Goal: Task Accomplishment & Management: Manage account settings

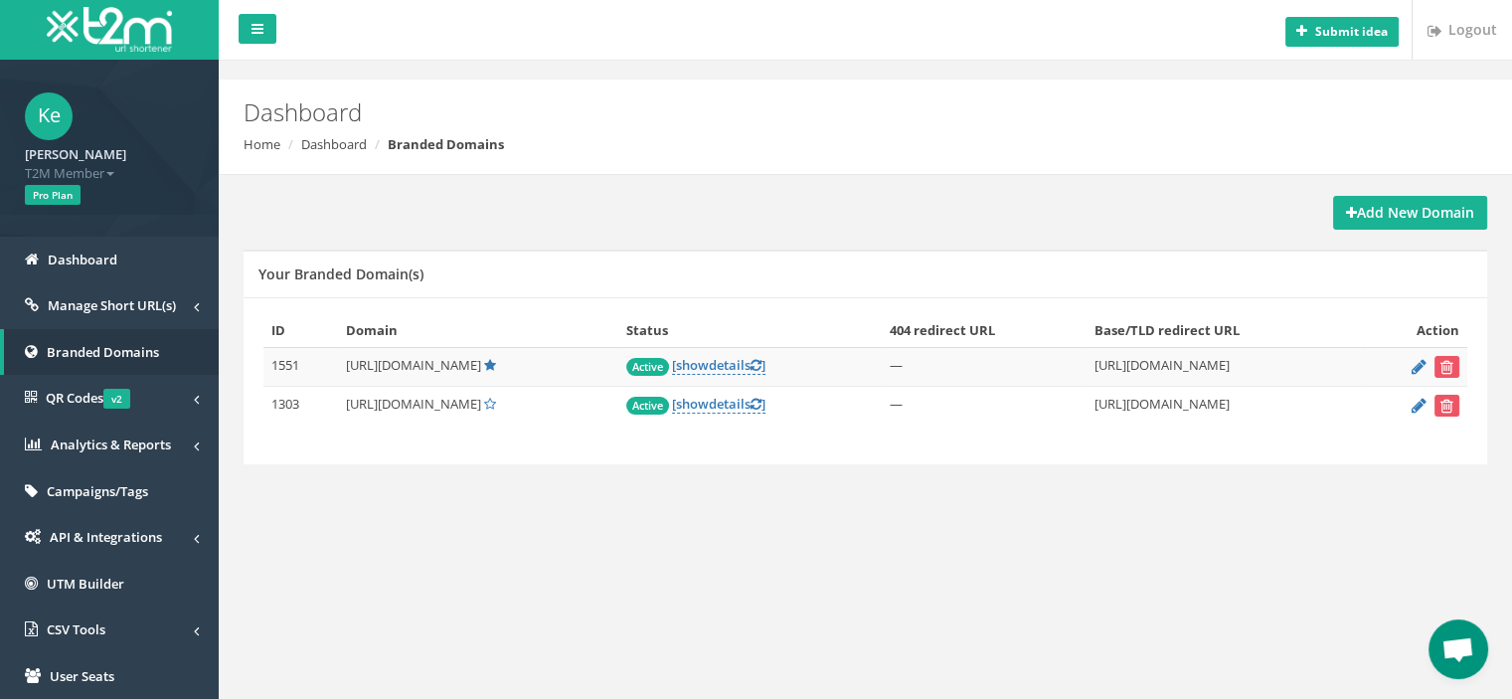
scroll to position [198, 0]
click at [1421, 364] on icon at bounding box center [1418, 366] width 15 height 13
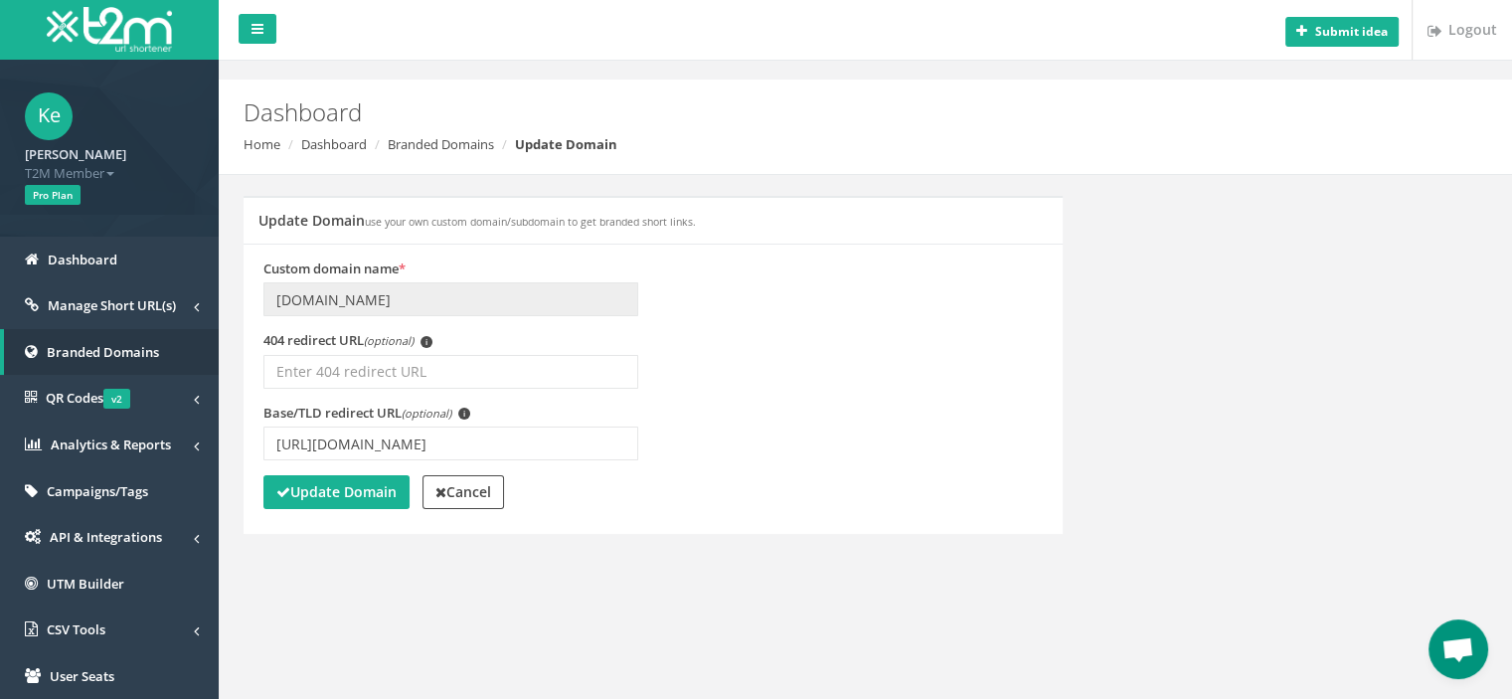
scroll to position [198, 0]
click at [448, 442] on input "[URL][DOMAIN_NAME]" at bounding box center [450, 443] width 375 height 34
type input "https://www.betmarino845.com/tr/"
click at [338, 498] on strong "Update Domain" at bounding box center [336, 491] width 120 height 19
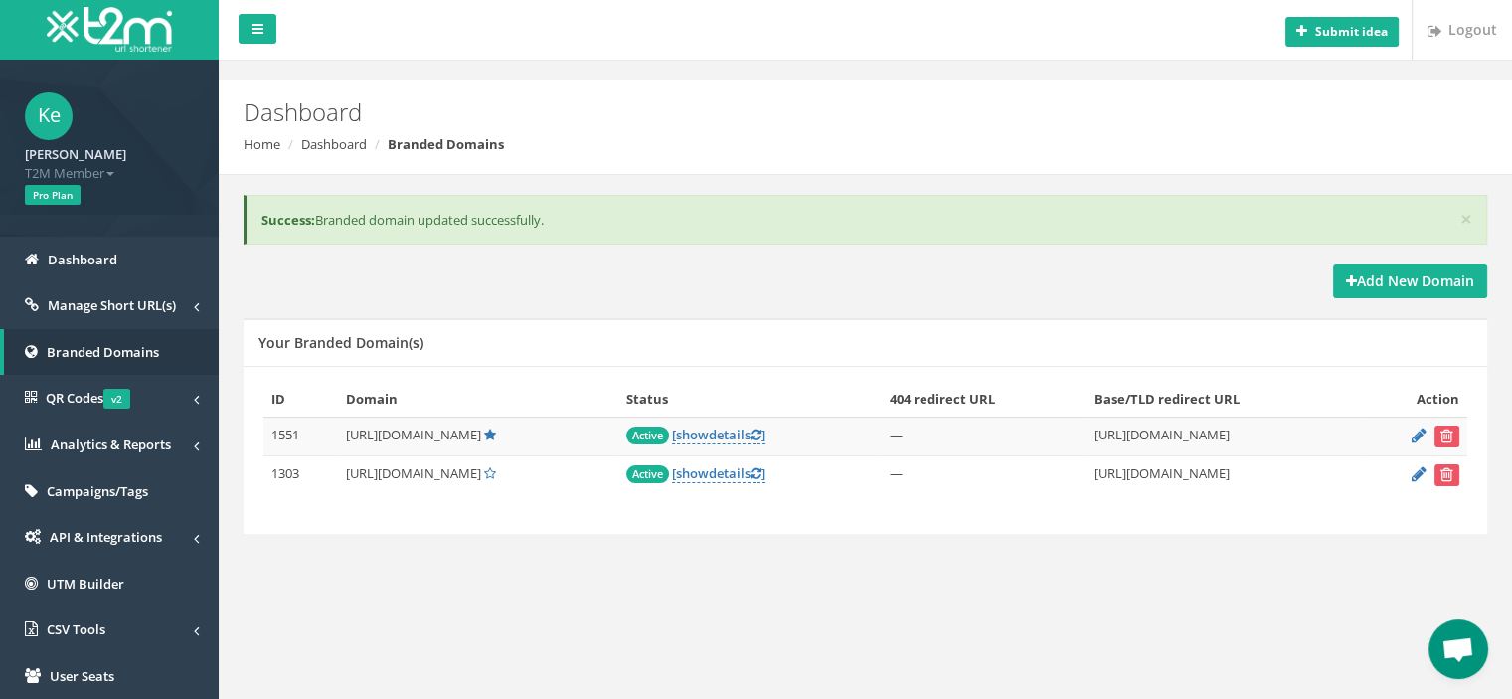
scroll to position [198, 0]
click at [1412, 473] on icon at bounding box center [1418, 473] width 15 height 13
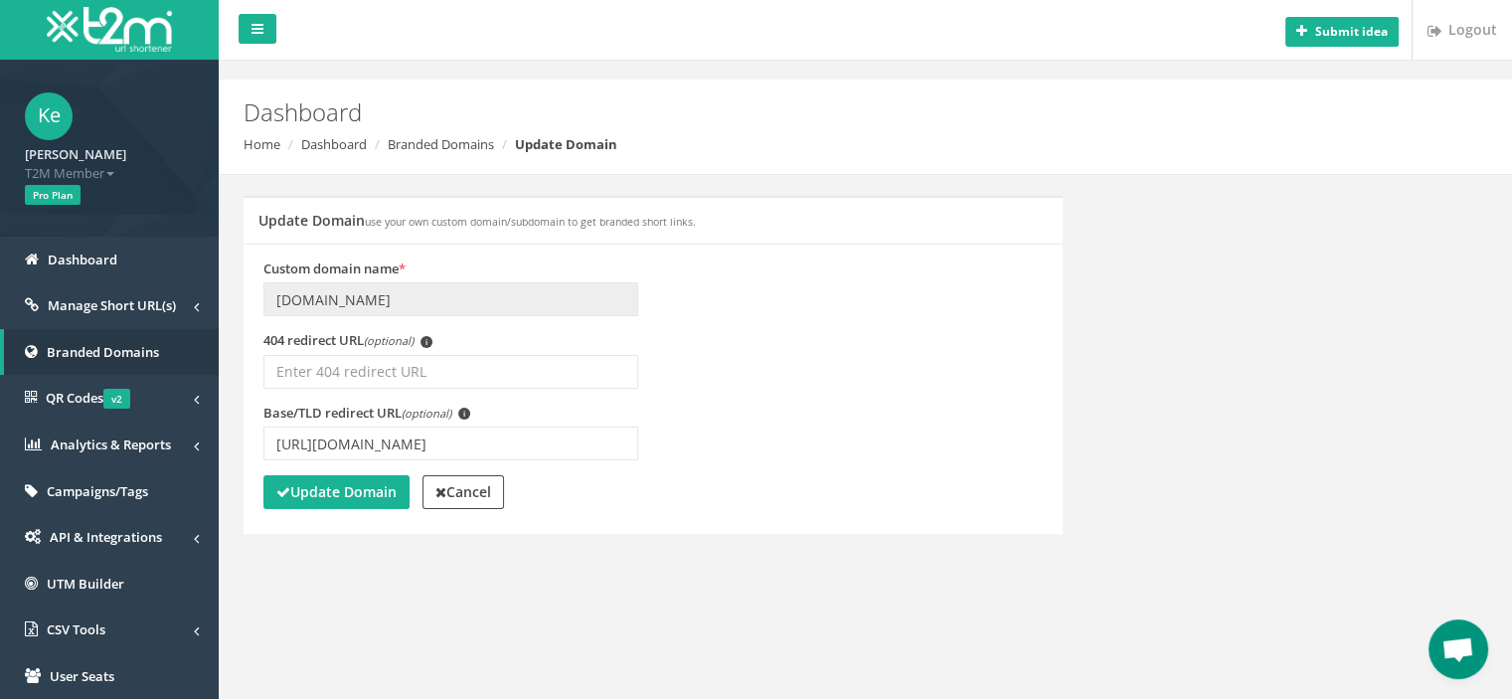
scroll to position [198, 0]
click at [445, 444] on input "[URL][DOMAIN_NAME]" at bounding box center [450, 443] width 375 height 34
type input "[URL][DOMAIN_NAME]"
click at [362, 488] on strong "Update Domain" at bounding box center [336, 491] width 120 height 19
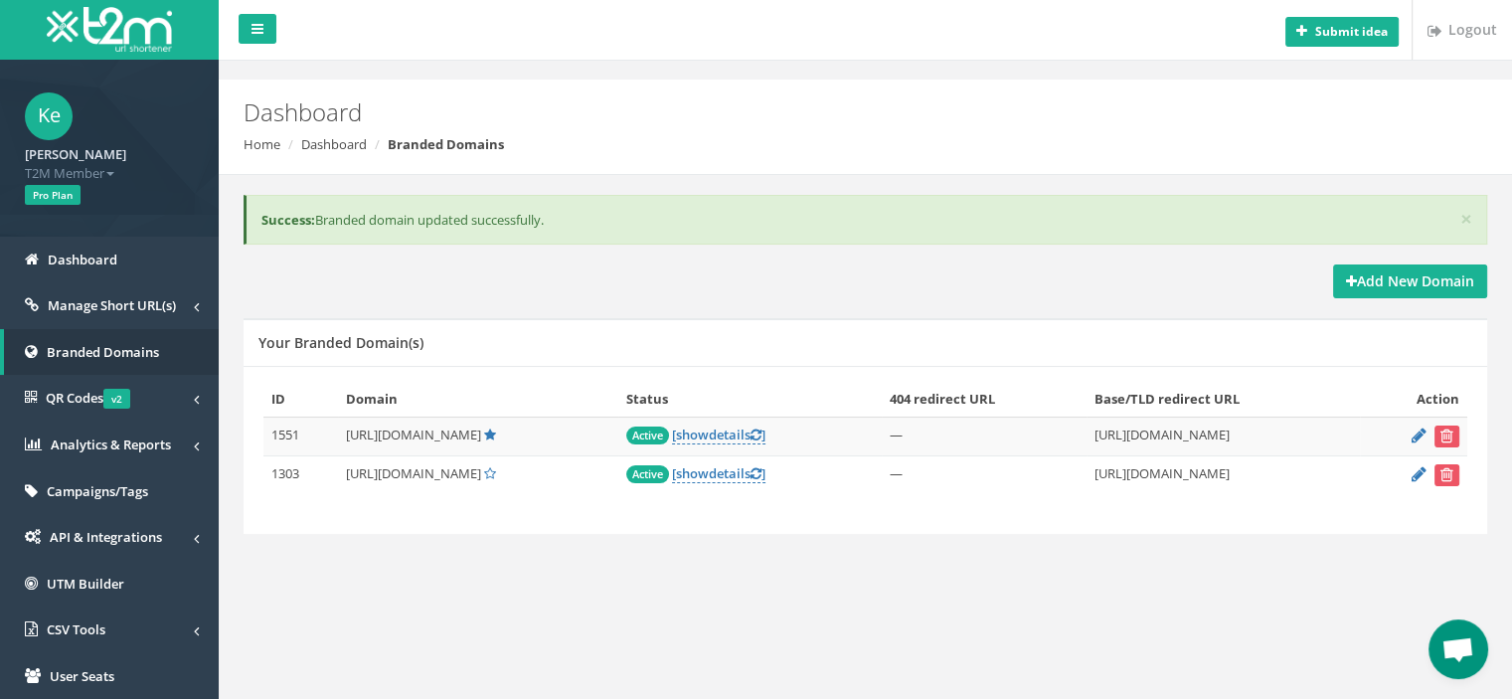
scroll to position [198, 0]
click at [89, 302] on span "Manage Short URL(s)" at bounding box center [112, 305] width 128 height 18
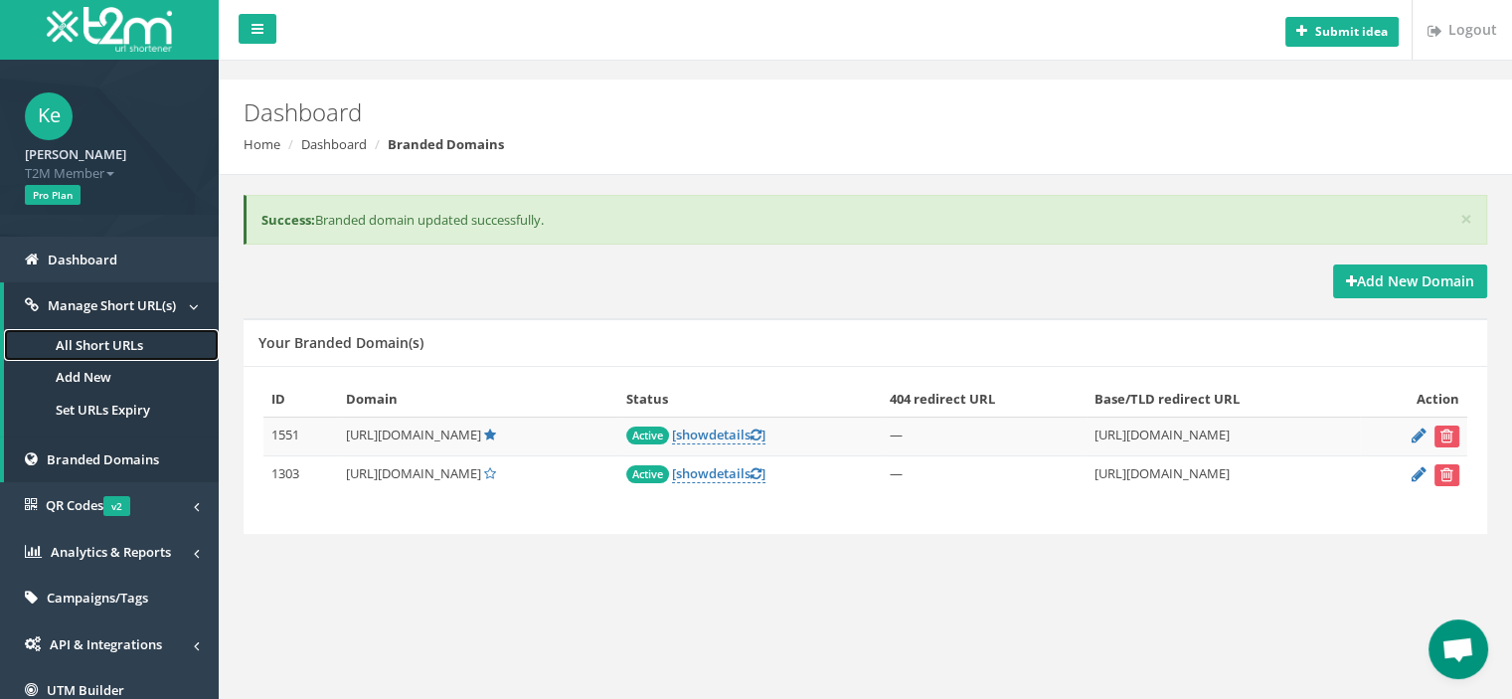
click at [152, 340] on link "All Short URLs" at bounding box center [111, 345] width 215 height 33
